Goal: Transaction & Acquisition: Purchase product/service

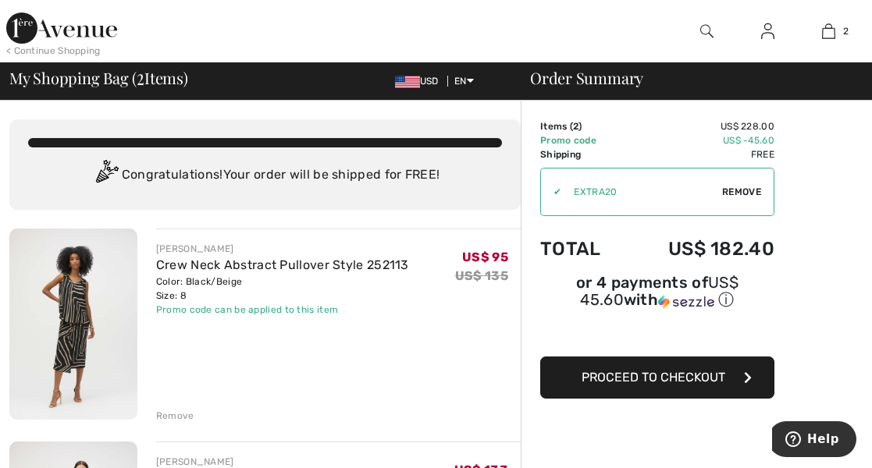
click at [170, 409] on div "Remove" at bounding box center [175, 416] width 38 height 14
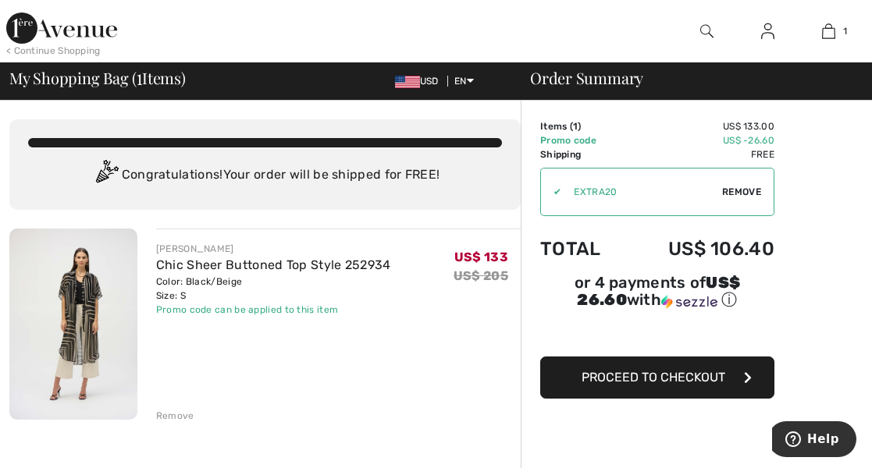
click at [715, 50] on div at bounding box center [706, 31] width 61 height 62
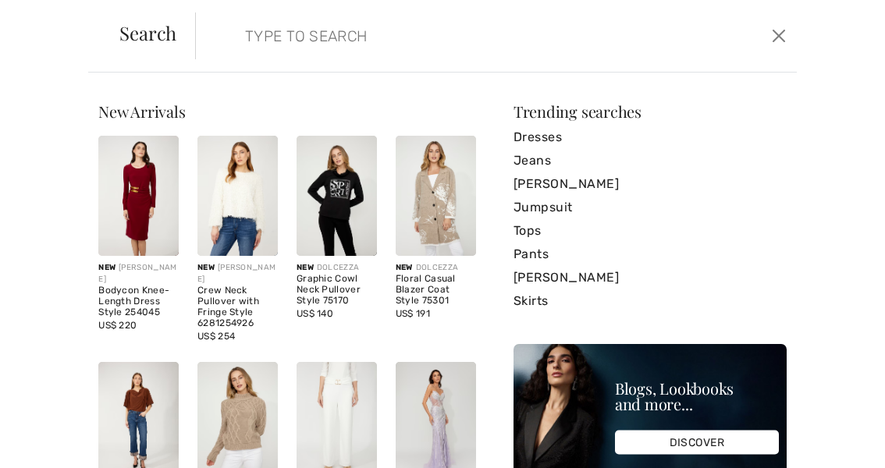
click at [272, 19] on input "search" at bounding box center [433, 35] width 400 height 47
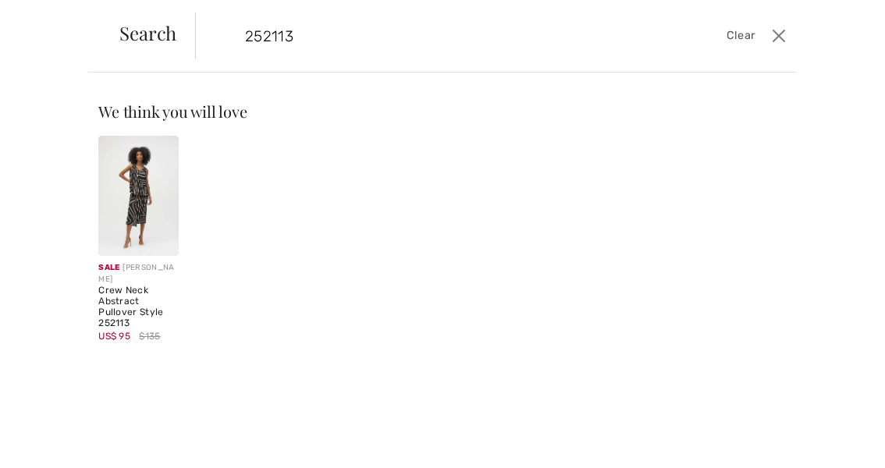
type input "252113"
click at [144, 197] on img at bounding box center [138, 196] width 80 height 120
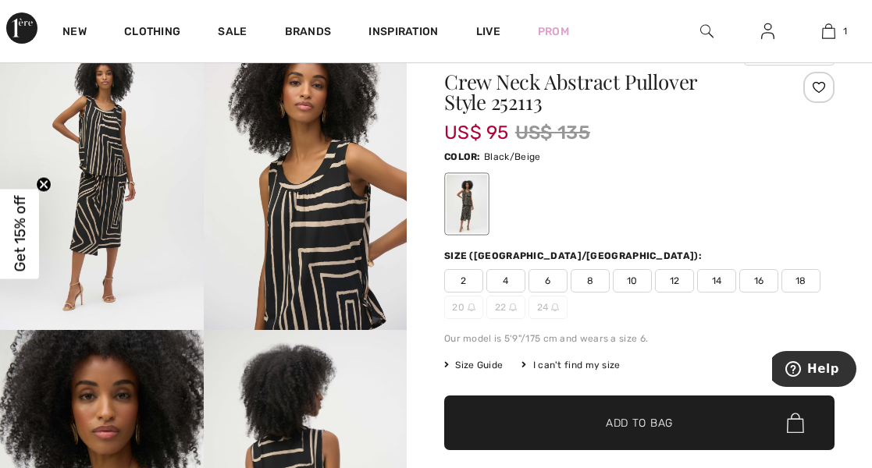
scroll to position [143, 0]
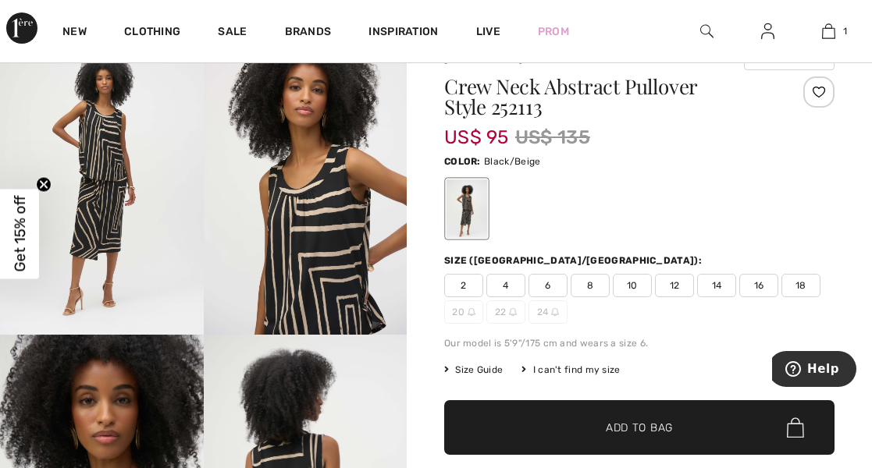
click at [829, 91] on div at bounding box center [818, 91] width 31 height 31
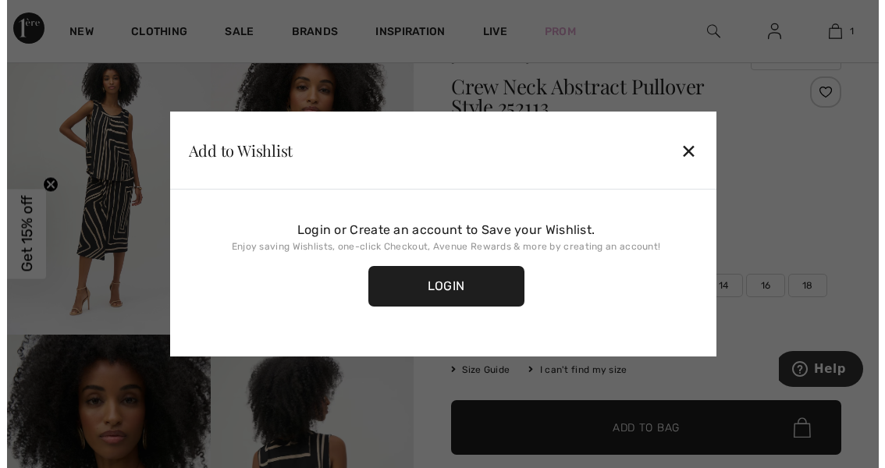
scroll to position [144, 0]
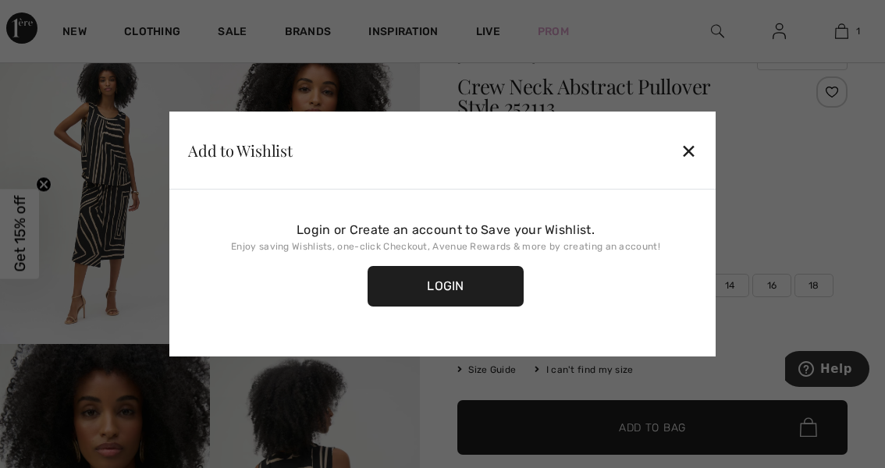
click at [697, 162] on div "✕" at bounding box center [688, 150] width 16 height 33
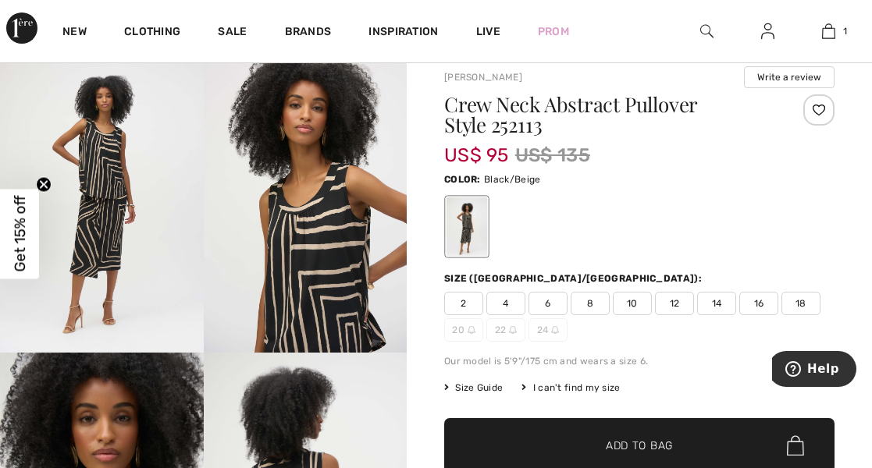
scroll to position [122, 0]
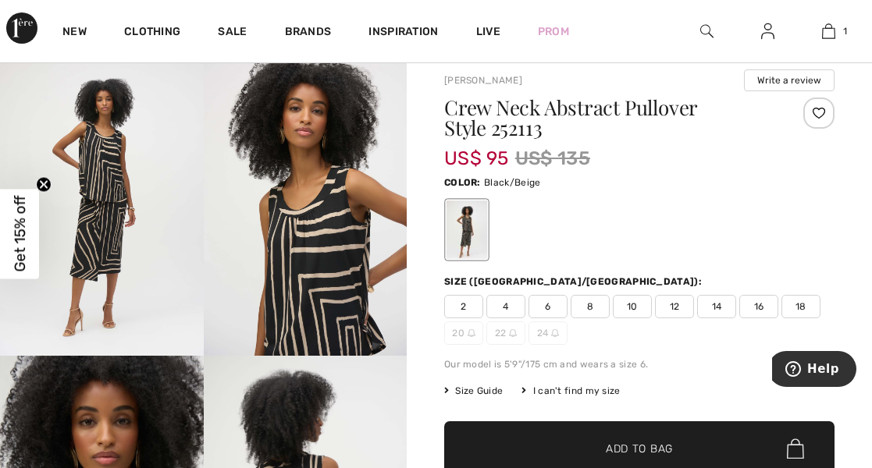
click at [474, 384] on span "Size Guide" at bounding box center [473, 391] width 59 height 14
click at [479, 384] on span "Size Guide" at bounding box center [473, 391] width 59 height 14
click at [467, 384] on span "Size Guide" at bounding box center [473, 391] width 59 height 14
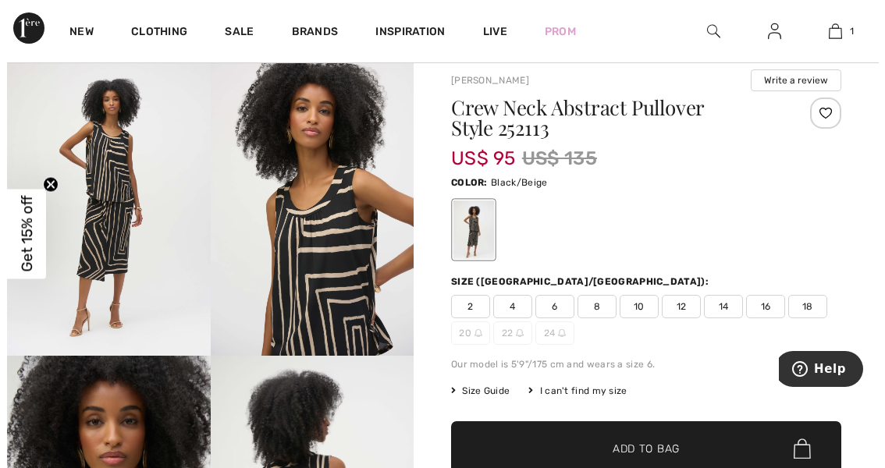
scroll to position [122, 0]
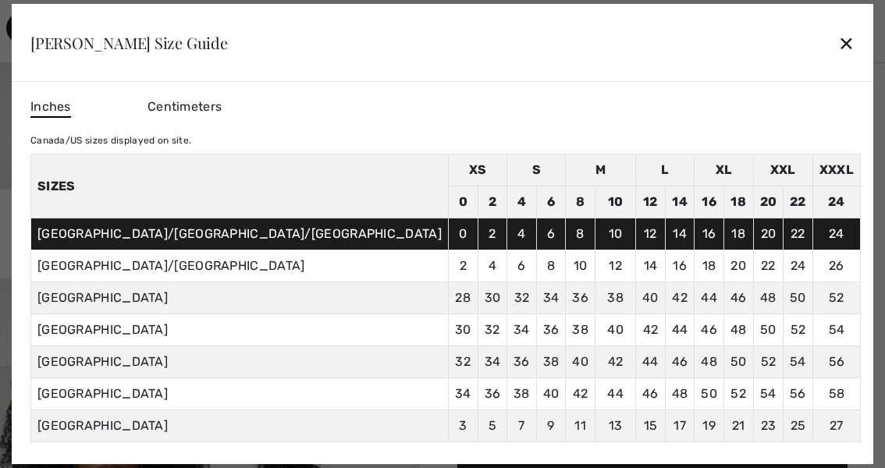
click at [595, 370] on td "42" at bounding box center [615, 362] width 41 height 32
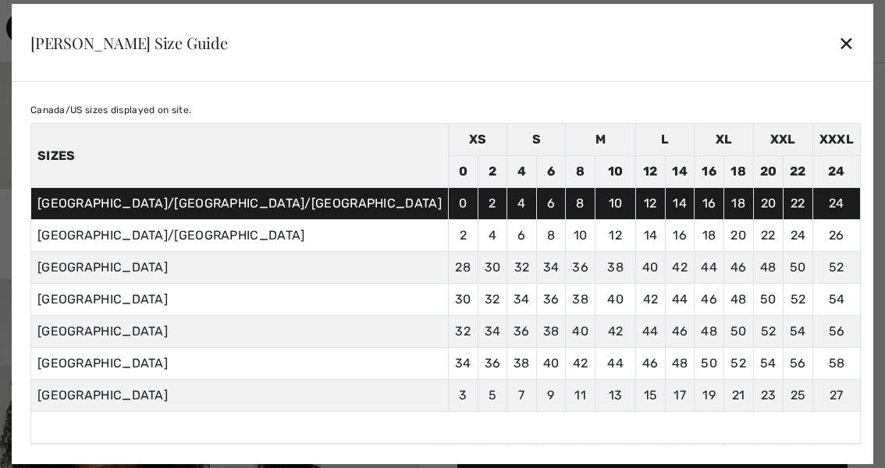
scroll to position [0, 0]
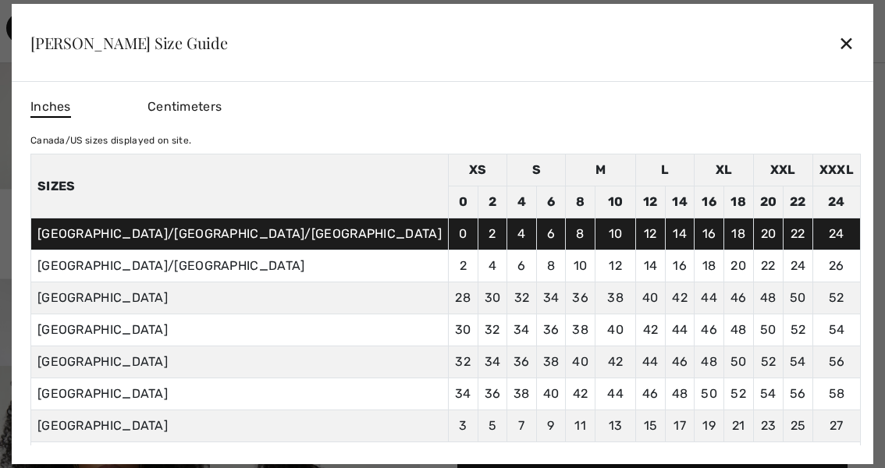
click at [838, 56] on div "✕" at bounding box center [846, 43] width 16 height 33
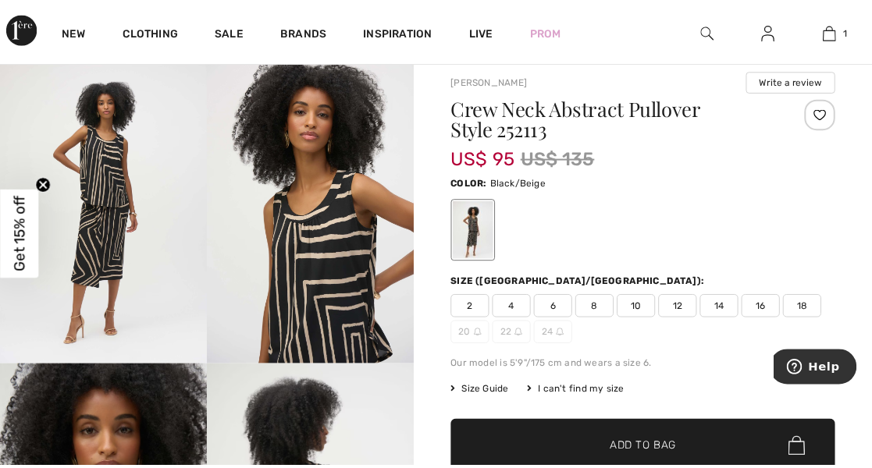
scroll to position [122, 0]
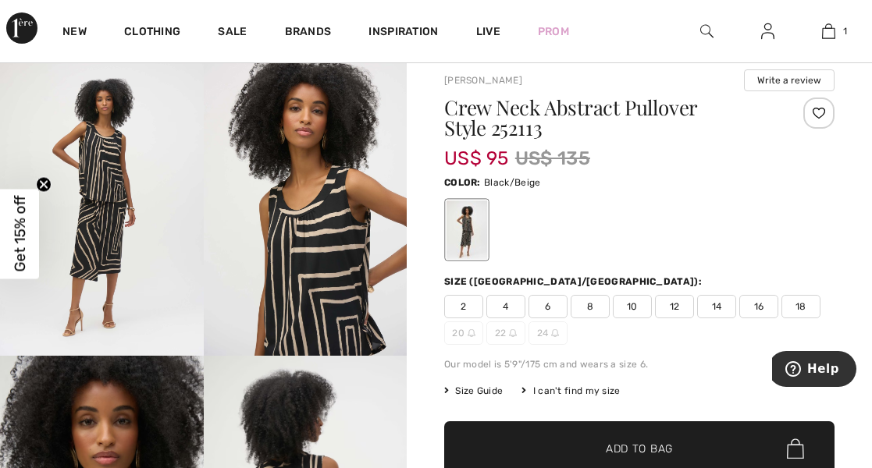
click at [578, 295] on span "8" at bounding box center [589, 306] width 39 height 23
click at [677, 428] on span "✔ Added to Bag Add to Bag" at bounding box center [639, 448] width 390 height 55
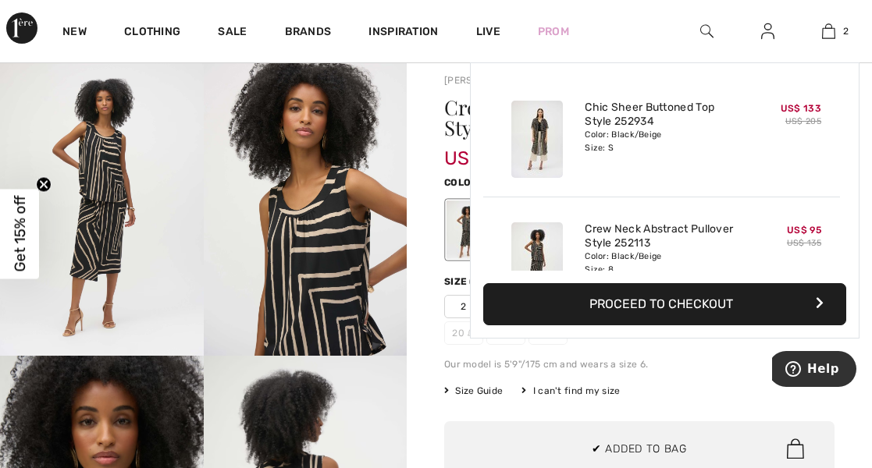
scroll to position [27, 0]
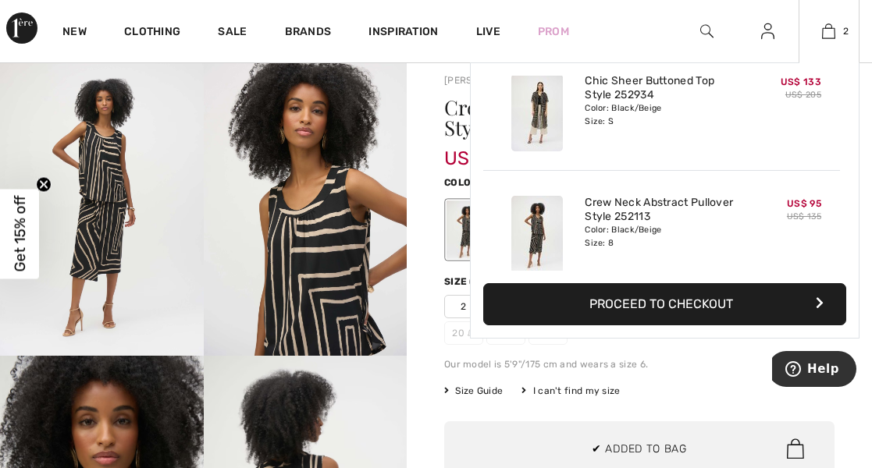
click at [758, 299] on button "Proceed to Checkout" at bounding box center [664, 304] width 363 height 42
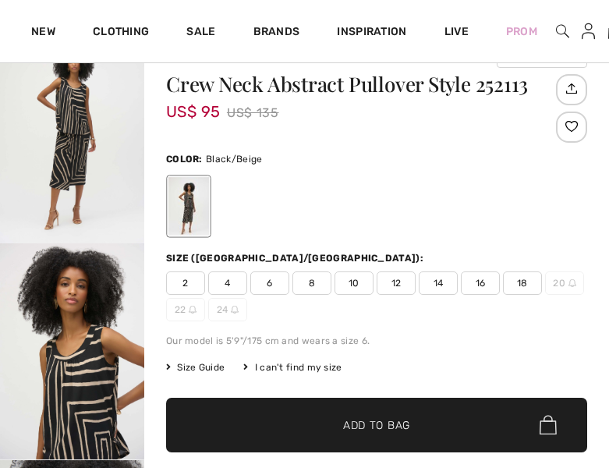
checkbox input "true"
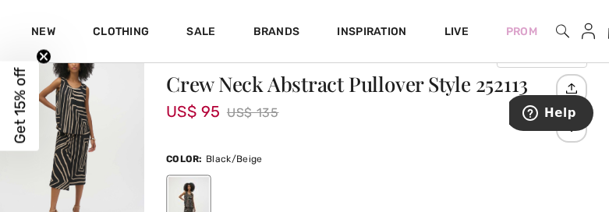
click at [559, 179] on div at bounding box center [376, 206] width 421 height 65
